Goal: Book appointment/travel/reservation

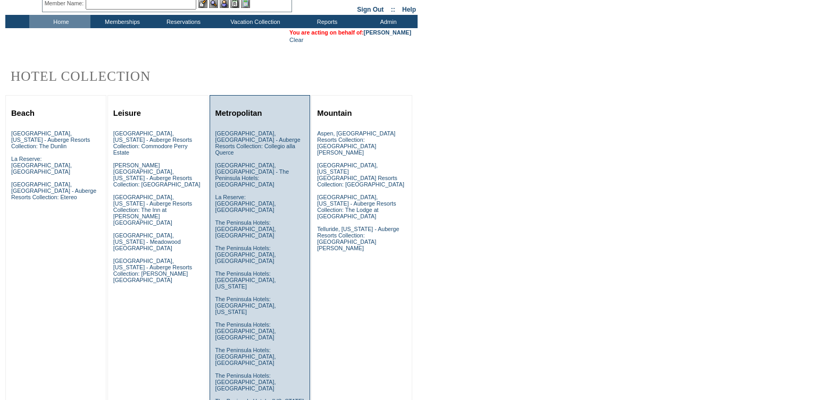
scroll to position [49, 0]
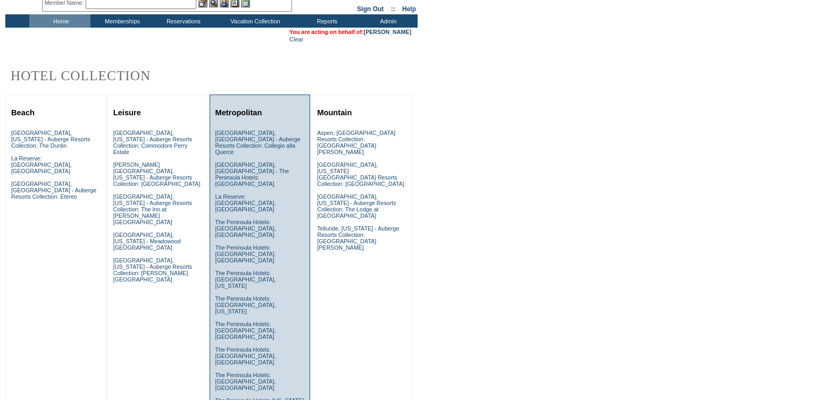
click at [262, 398] on link "The Peninsula Hotels: [US_STATE][GEOGRAPHIC_DATA], [US_STATE]" at bounding box center [259, 407] width 89 height 19
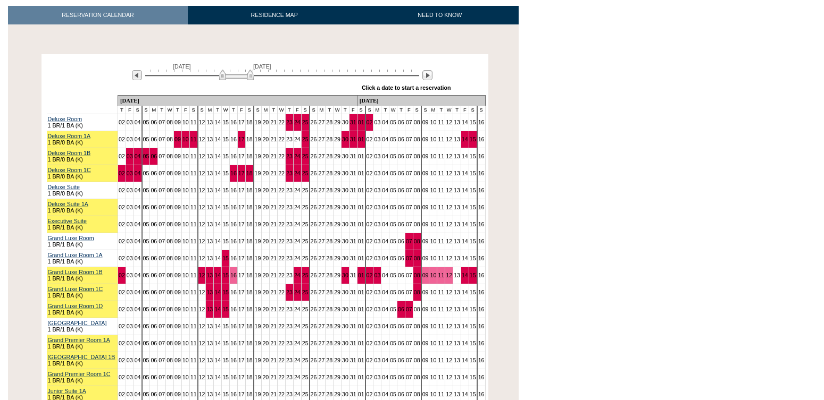
scroll to position [198, 0]
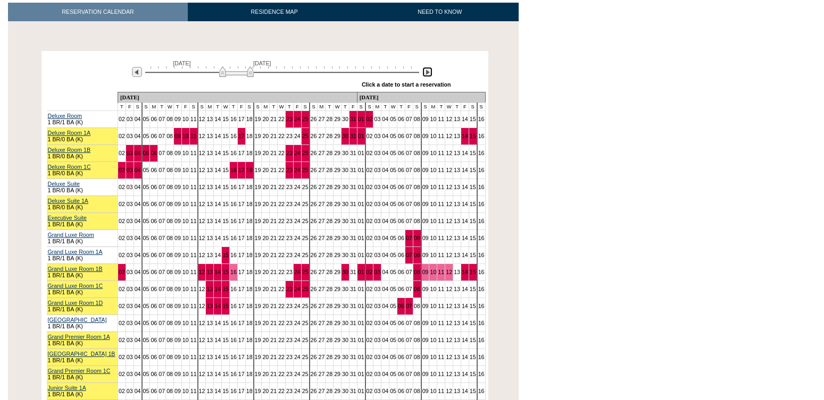
click at [429, 67] on img at bounding box center [427, 72] width 10 height 10
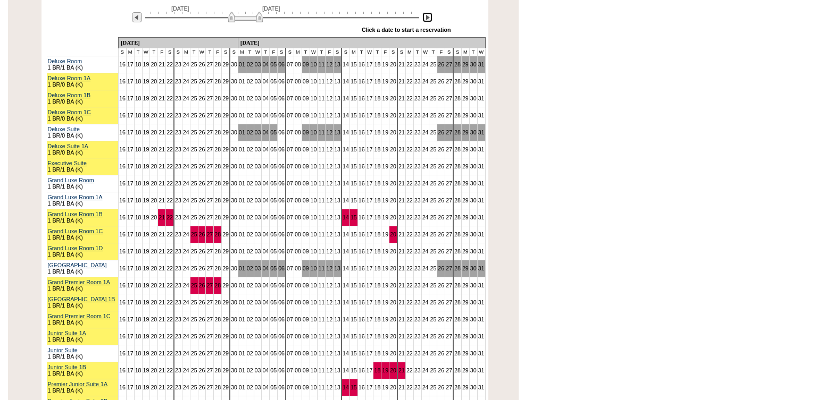
scroll to position [256, 0]
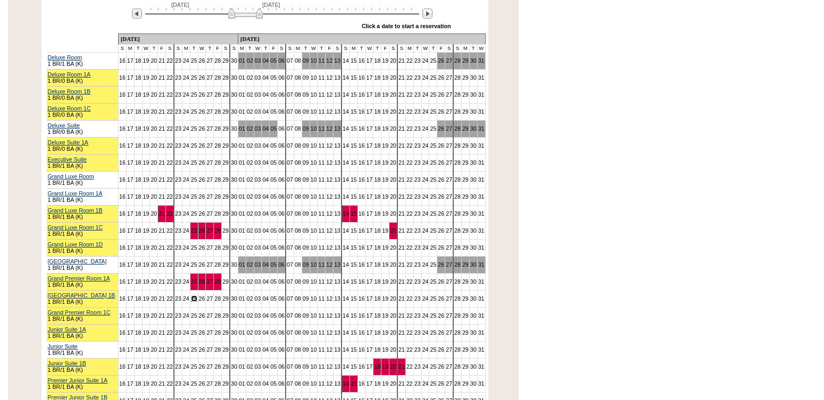
click at [191, 296] on link "25" at bounding box center [194, 299] width 6 height 6
